Goal: Navigation & Orientation: Find specific page/section

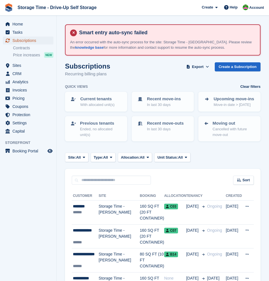
click at [32, 41] on span "Subscriptions" at bounding box center [29, 41] width 34 height 8
click at [18, 65] on span "Sites" at bounding box center [29, 65] width 34 height 8
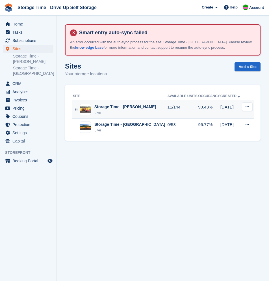
click at [111, 110] on div "Live" at bounding box center [126, 113] width 62 height 6
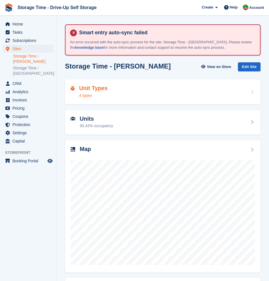
click at [126, 93] on div "Unit Types 4 types" at bounding box center [163, 92] width 184 height 14
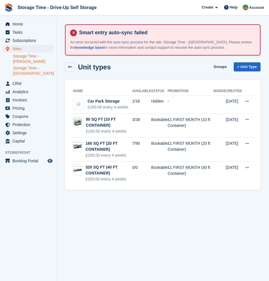
click at [27, 70] on link "Storage Time - [GEOGRAPHIC_DATA]" at bounding box center [33, 70] width 40 height 11
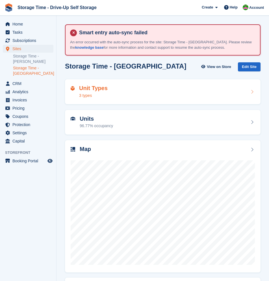
click at [129, 86] on div "Unit Types 3 types" at bounding box center [163, 92] width 184 height 14
